Goal: Task Accomplishment & Management: Manage account settings

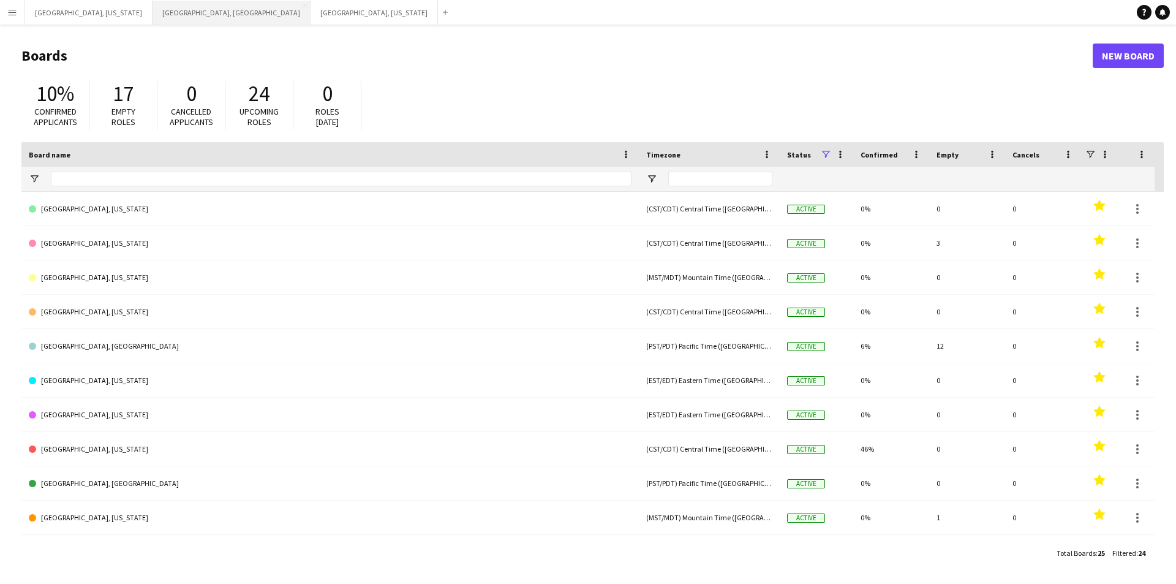
click at [153, 17] on button "[GEOGRAPHIC_DATA], [GEOGRAPHIC_DATA] Close" at bounding box center [232, 13] width 158 height 24
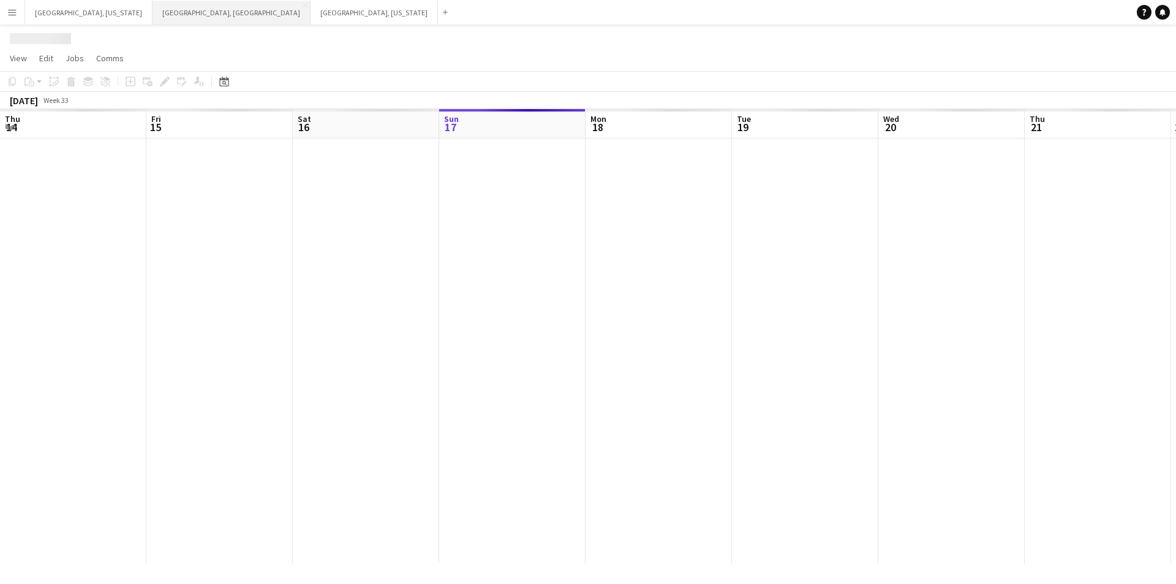
scroll to position [0, 293]
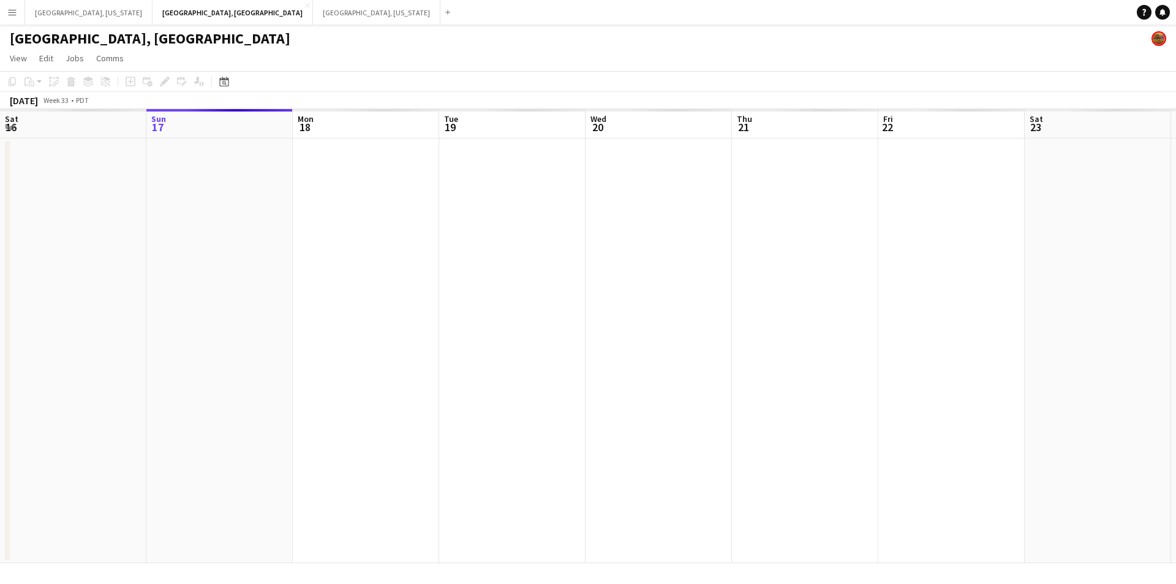
click at [10, 7] on button "Menu" at bounding box center [12, 12] width 25 height 25
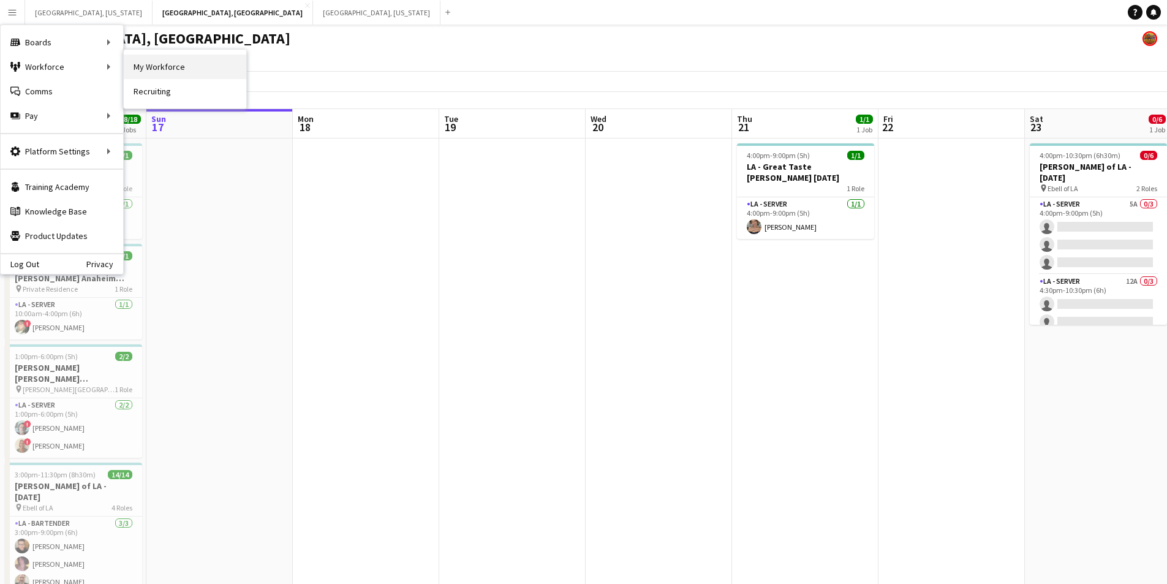
click at [162, 67] on link "My Workforce" at bounding box center [185, 67] width 123 height 25
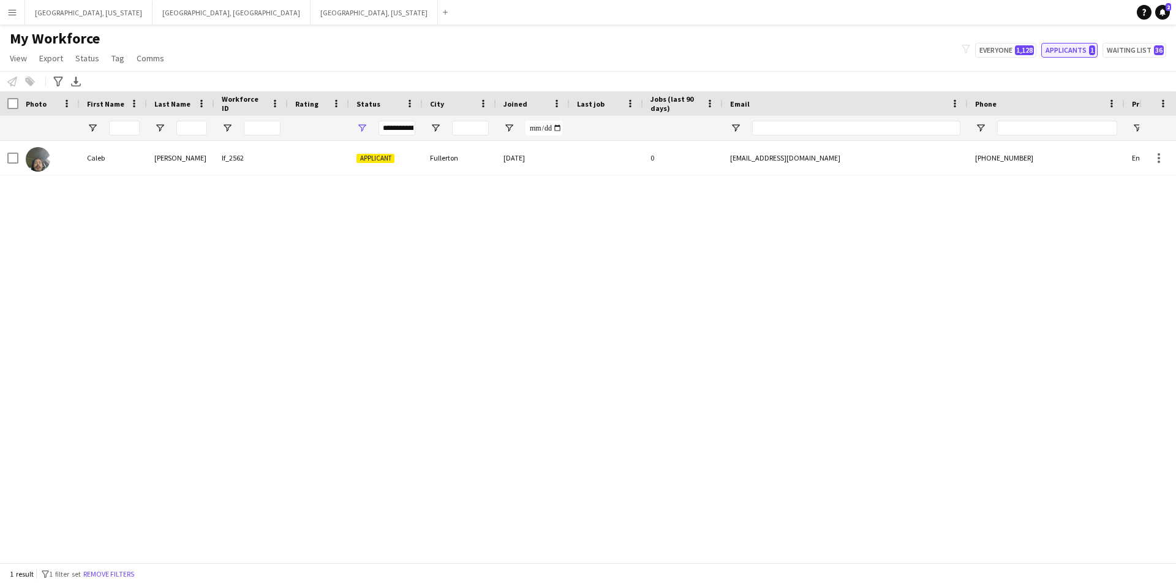
click at [1067, 48] on button "Applicants 1" at bounding box center [1069, 50] width 56 height 15
click at [1019, 51] on span "1,128" at bounding box center [1024, 50] width 19 height 10
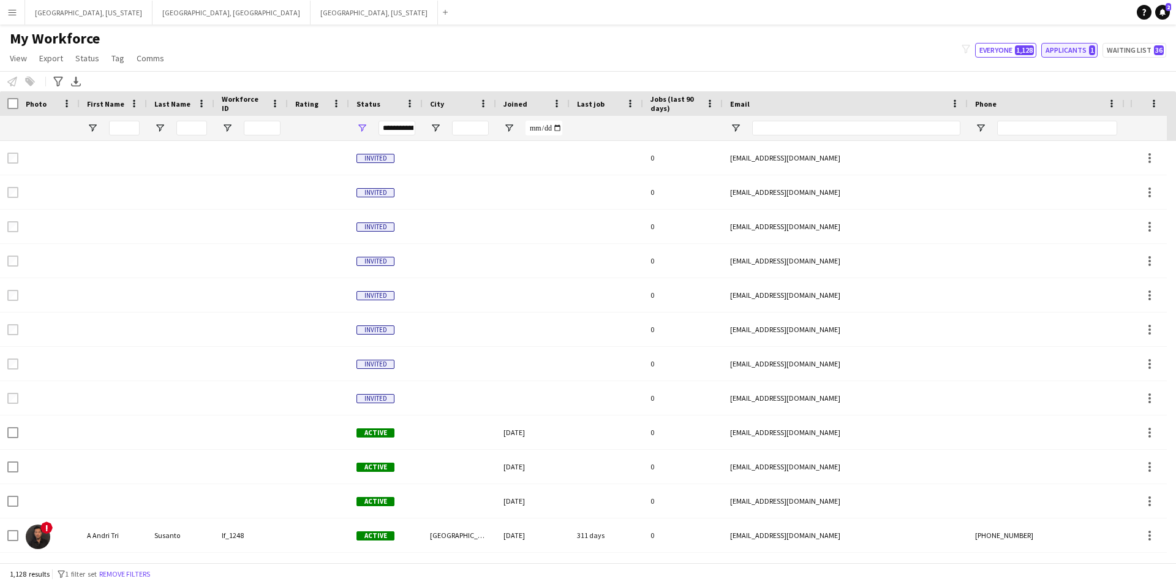
click at [1071, 50] on button "Applicants 1" at bounding box center [1069, 50] width 56 height 15
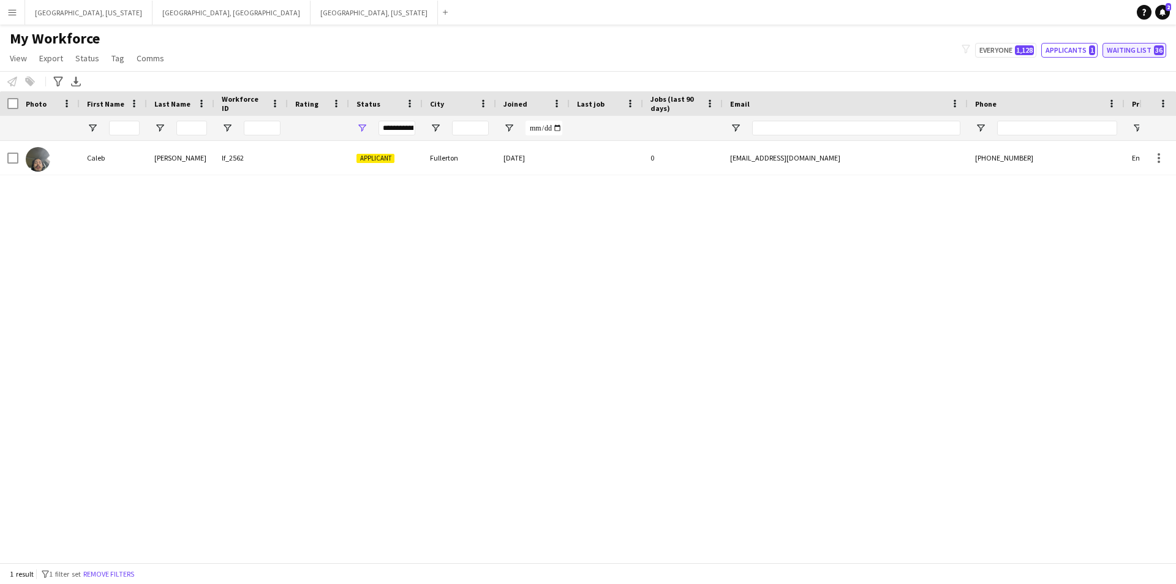
click at [1145, 50] on button "Waiting list 36" at bounding box center [1135, 50] width 64 height 15
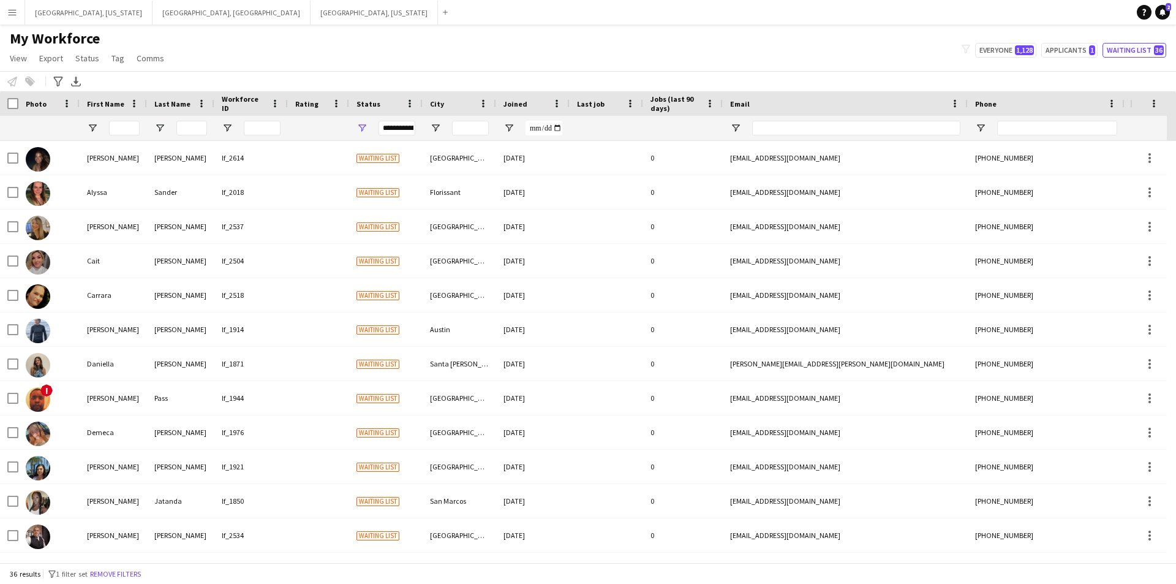
click at [1058, 58] on div "My Workforce View Views Default view New view Update view Delete view Edit name…" at bounding box center [588, 50] width 1176 height 42
click at [1060, 53] on button "Applicants 1" at bounding box center [1069, 50] width 56 height 15
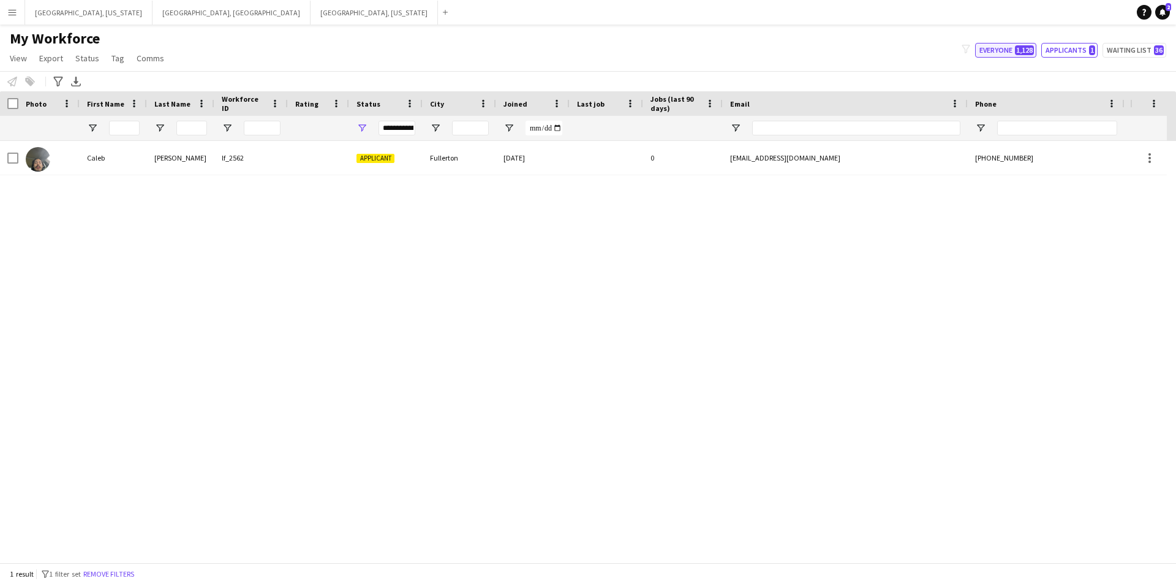
click at [978, 52] on button "Everyone 1,128" at bounding box center [1005, 50] width 61 height 15
type input "**********"
